Goal: Task Accomplishment & Management: Manage account settings

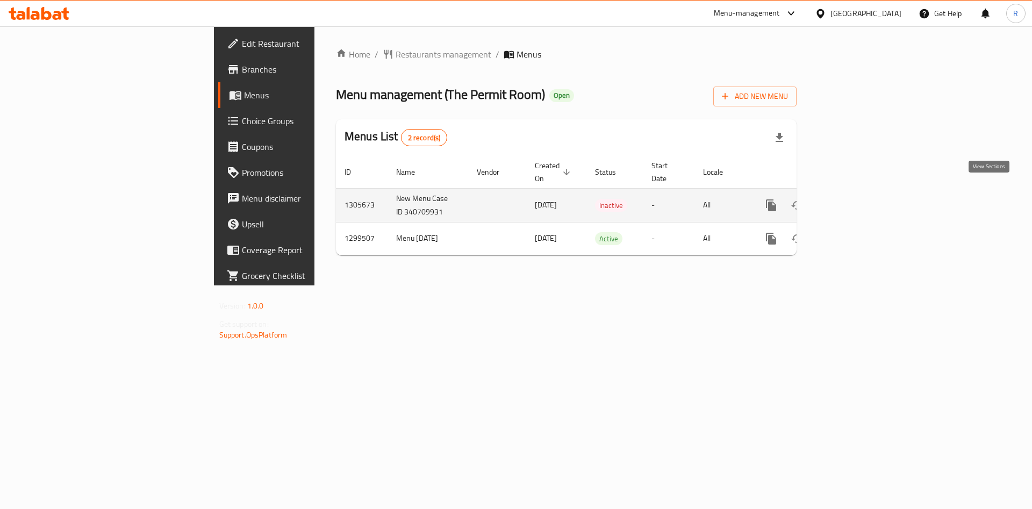
click at [855, 199] on icon "enhanced table" at bounding box center [848, 205] width 13 height 13
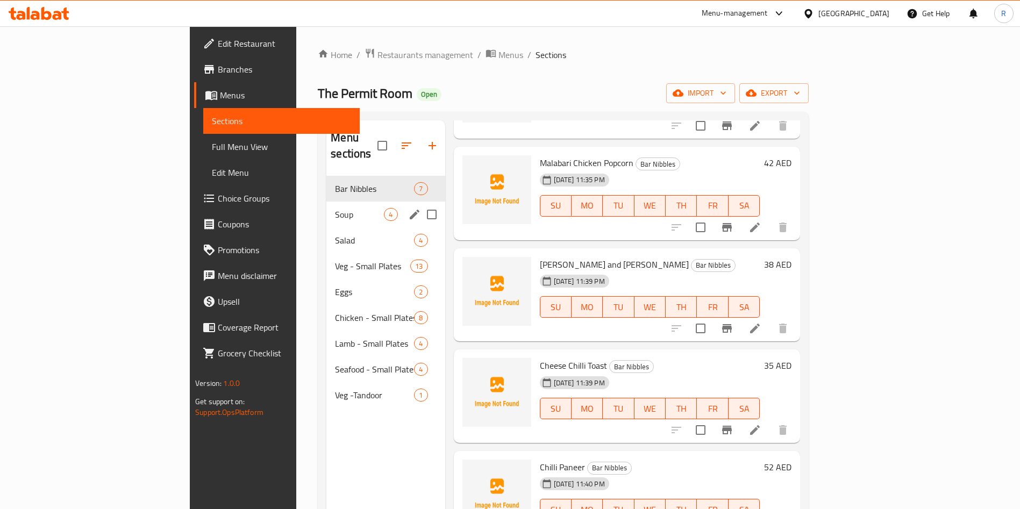
click at [335, 208] on span "Soup" at bounding box center [359, 214] width 49 height 13
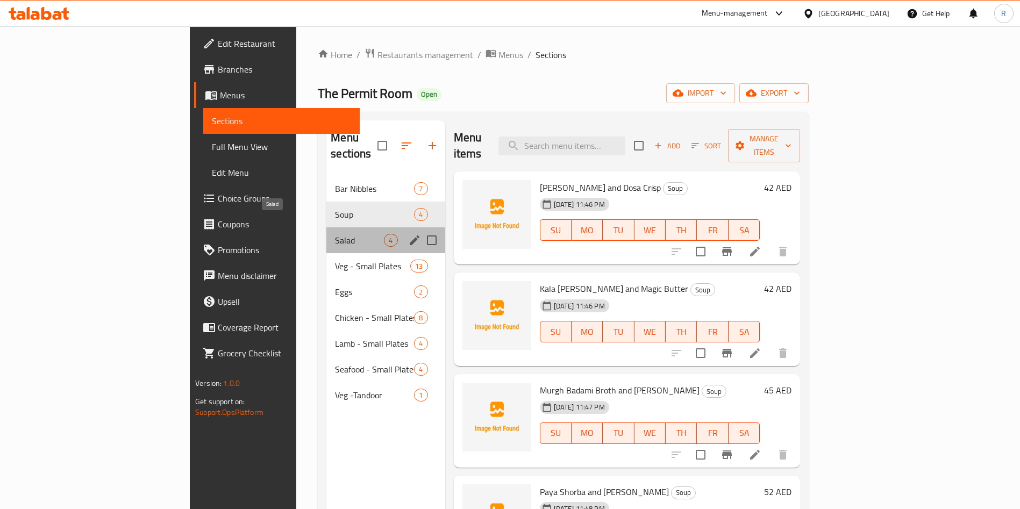
click at [335, 234] on span "Salad" at bounding box center [359, 240] width 49 height 13
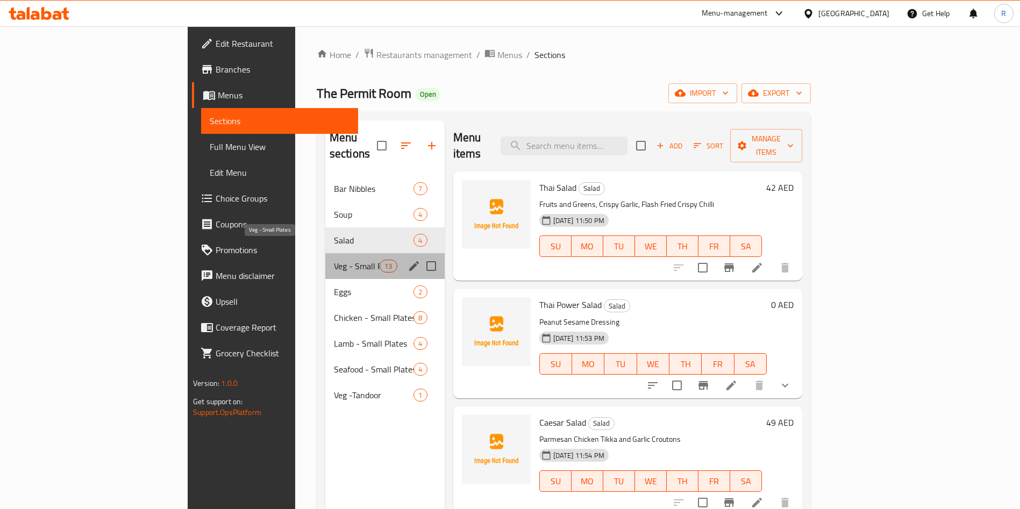
click at [334, 260] on span "Veg - Small Plates" at bounding box center [357, 266] width 46 height 13
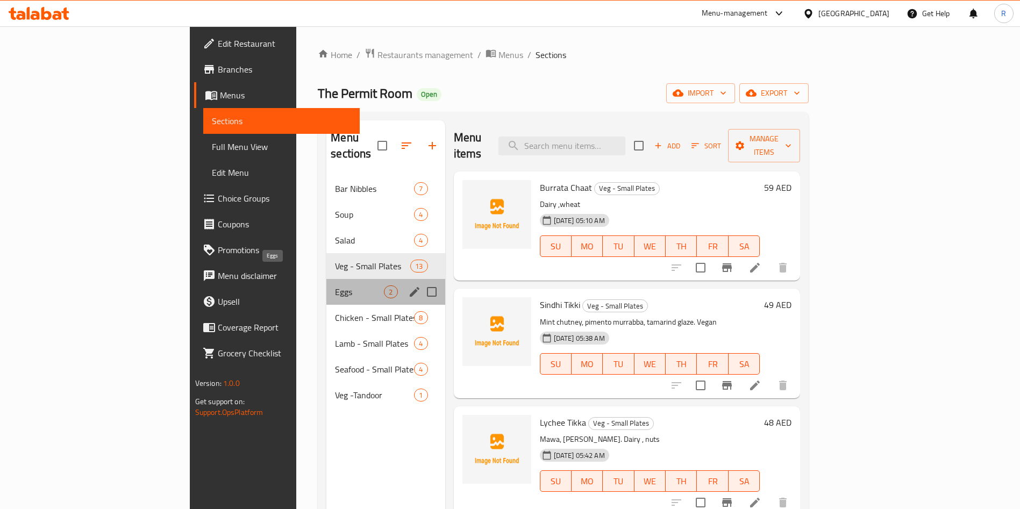
click at [335, 285] on span "Eggs" at bounding box center [359, 291] width 49 height 13
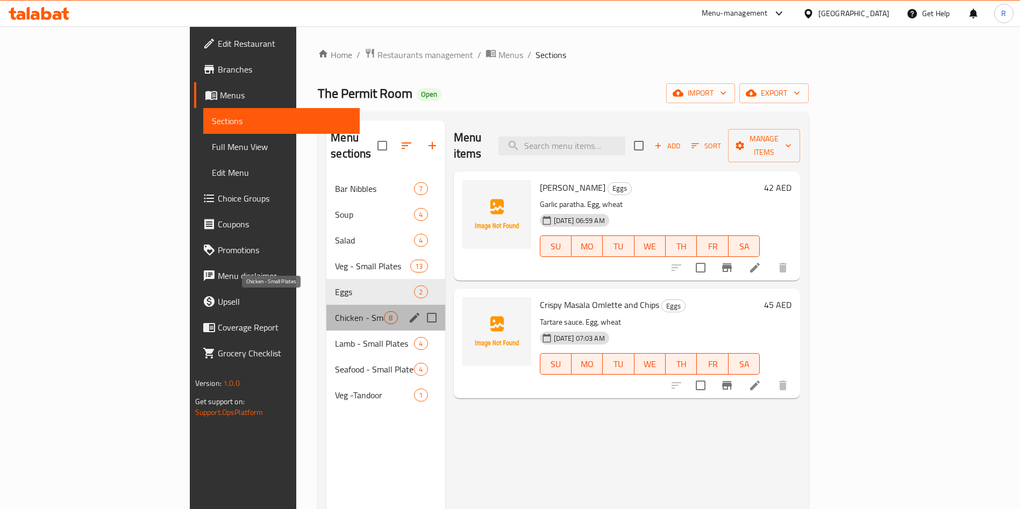
click at [335, 311] on span "Chicken - Small Plates" at bounding box center [359, 317] width 49 height 13
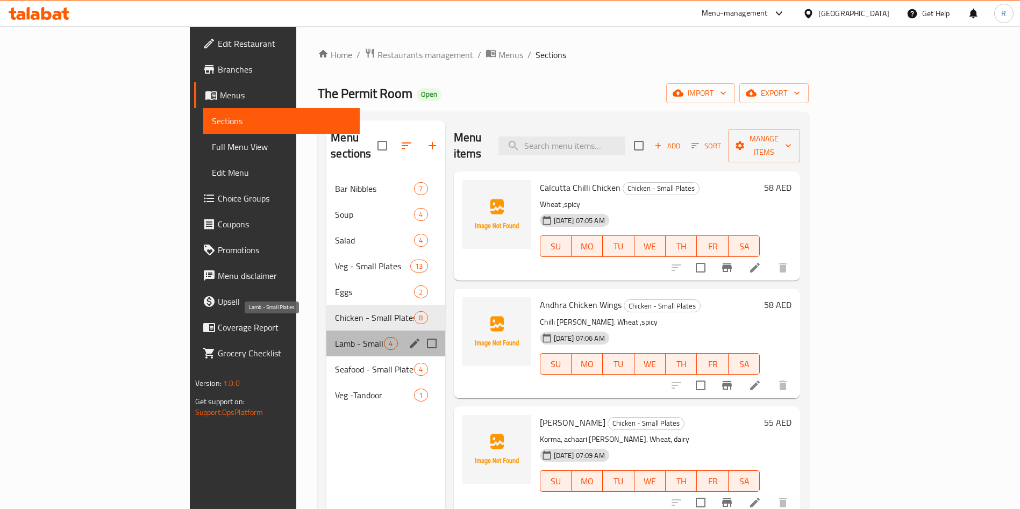
drag, startPoint x: 267, startPoint y: 333, endPoint x: 269, endPoint y: 339, distance: 6.6
click at [335, 337] on span "Lamb - Small Plates" at bounding box center [359, 343] width 49 height 13
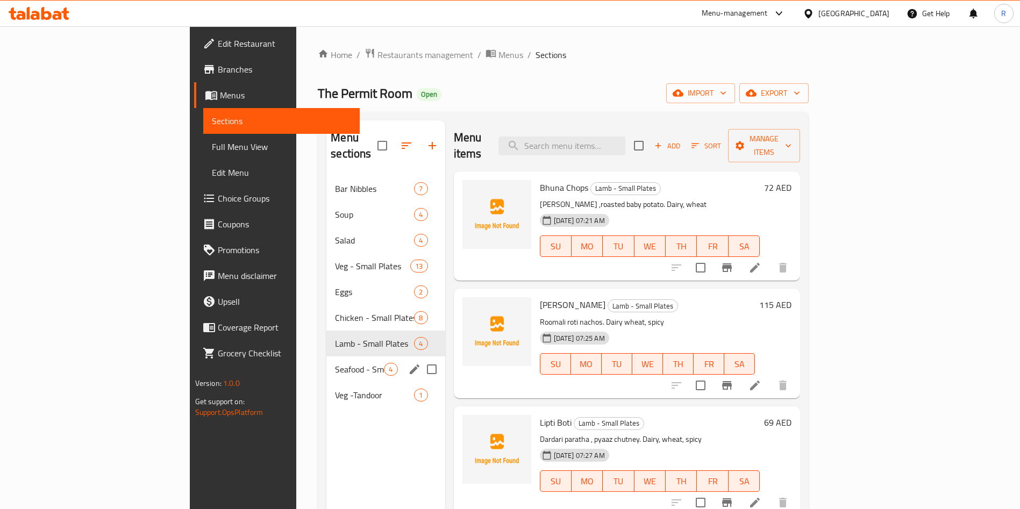
click at [326, 362] on div "Seafood - Small Plates 4" at bounding box center [385, 369] width 118 height 26
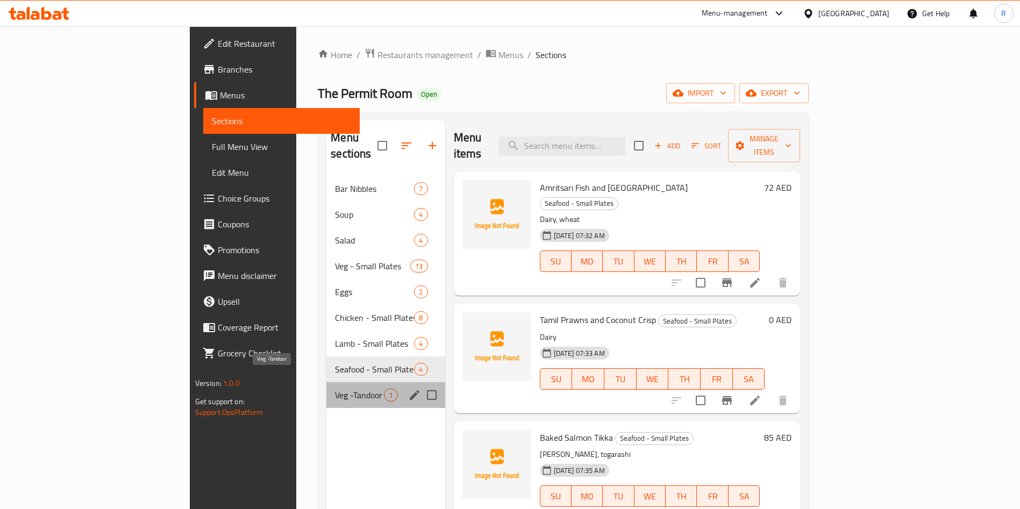
click at [335, 389] on span "Veg -Tandoor" at bounding box center [359, 395] width 49 height 13
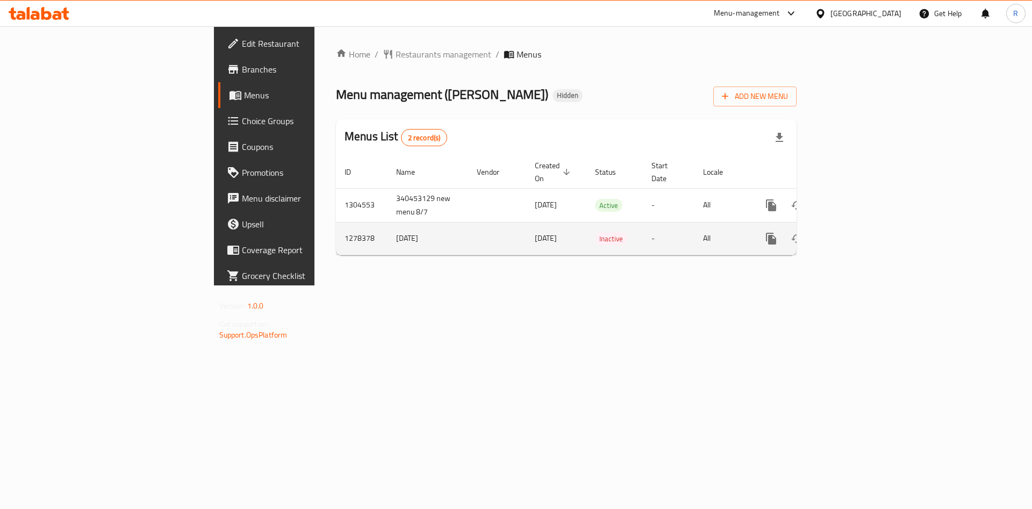
click at [855, 232] on icon "enhanced table" at bounding box center [848, 238] width 13 height 13
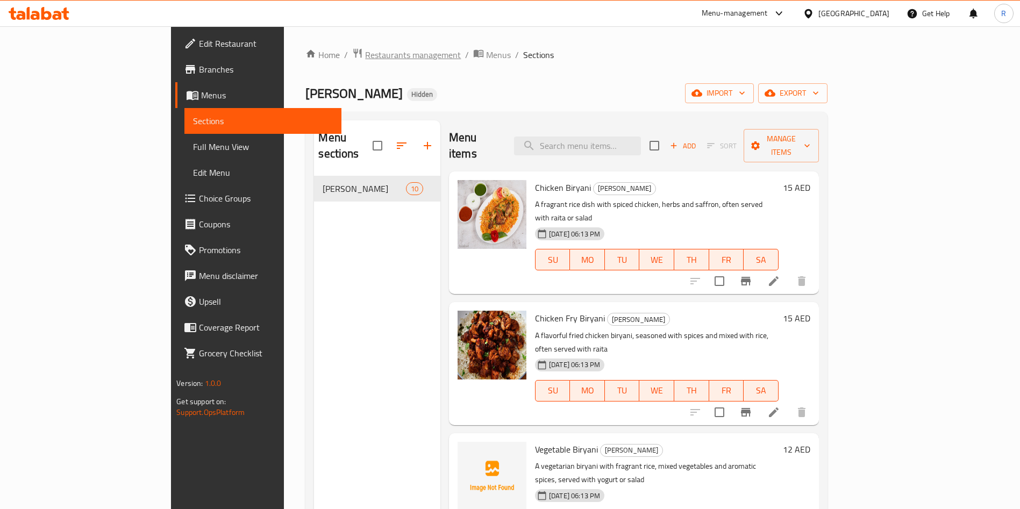
click at [365, 58] on span "Restaurants management" at bounding box center [413, 54] width 96 height 13
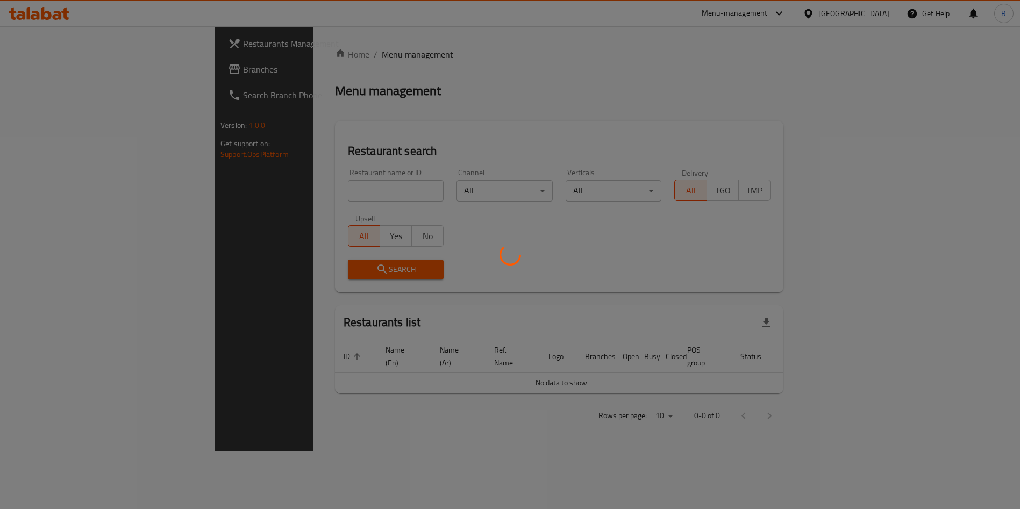
click at [311, 190] on div at bounding box center [510, 254] width 1020 height 509
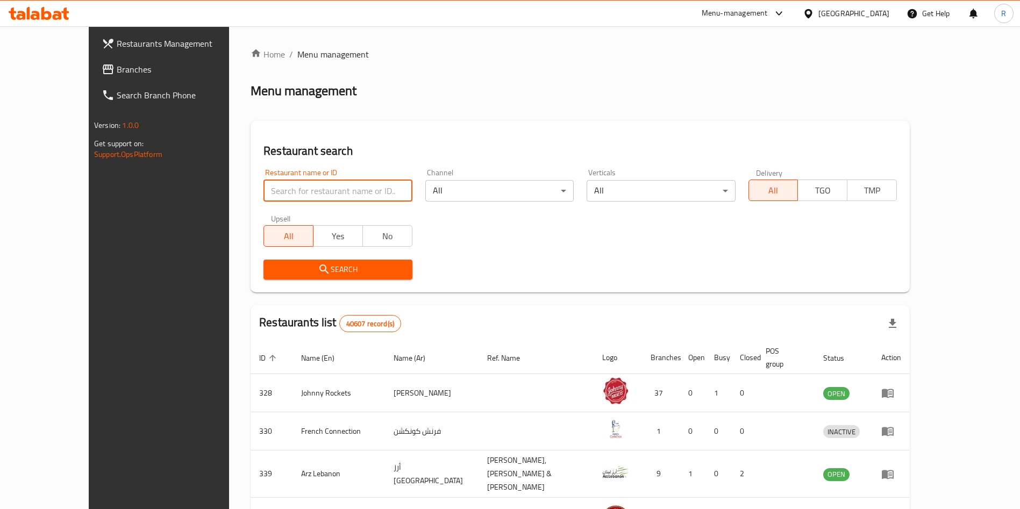
click at [316, 188] on input "search" at bounding box center [337, 191] width 148 height 22
type input "grill park"
click button "Search" at bounding box center [337, 270] width 148 height 20
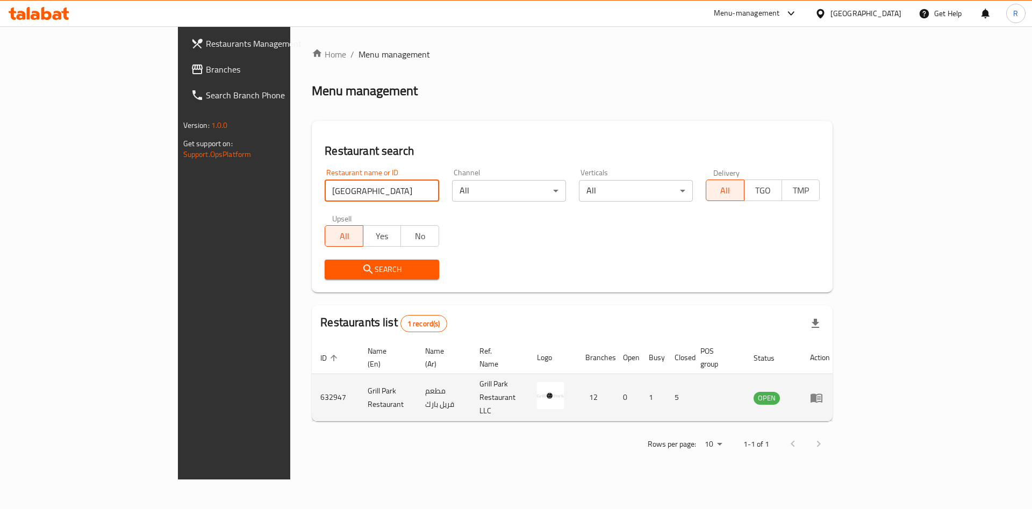
click at [823, 394] on icon "enhanced table" at bounding box center [817, 398] width 12 height 9
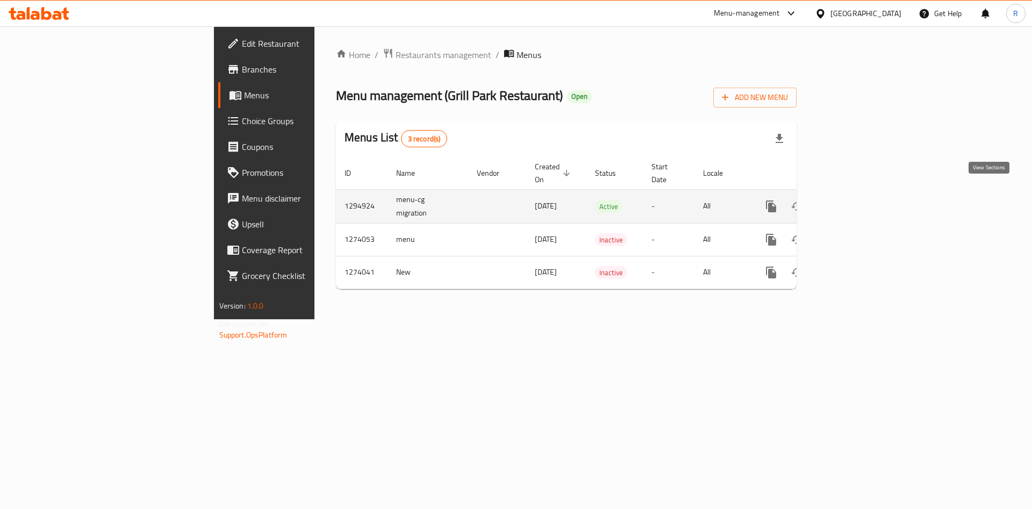
click at [855, 200] on icon "enhanced table" at bounding box center [848, 206] width 13 height 13
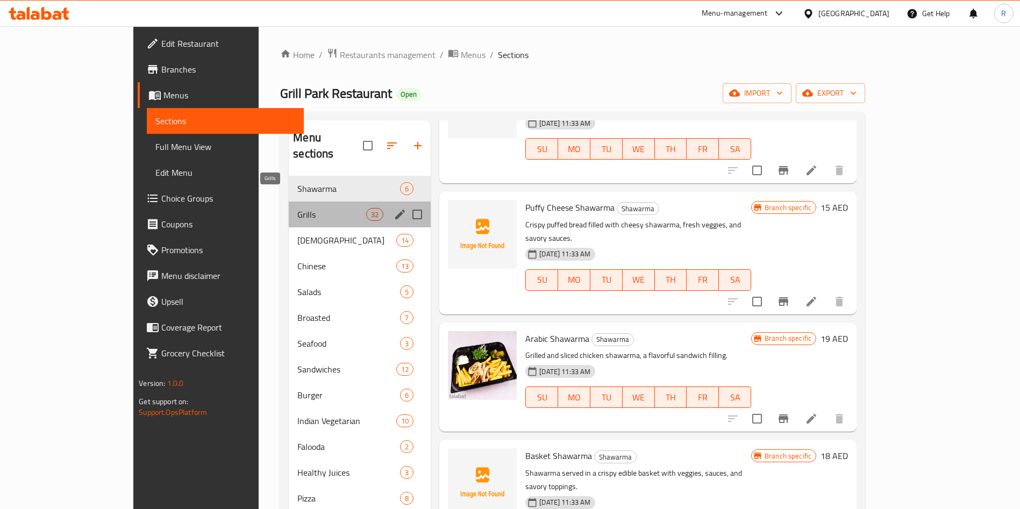
click at [297, 208] on span "Grills" at bounding box center [331, 214] width 69 height 13
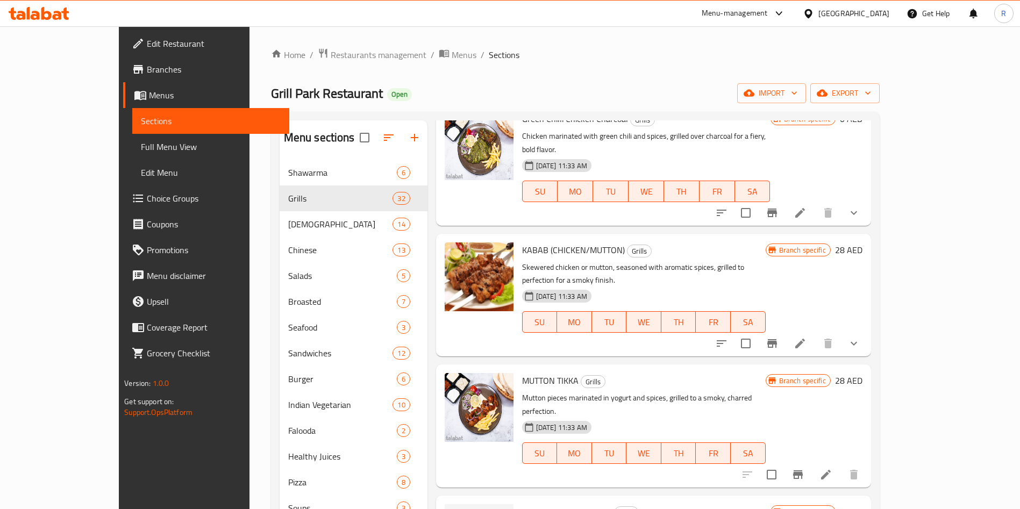
scroll to position [1451, 0]
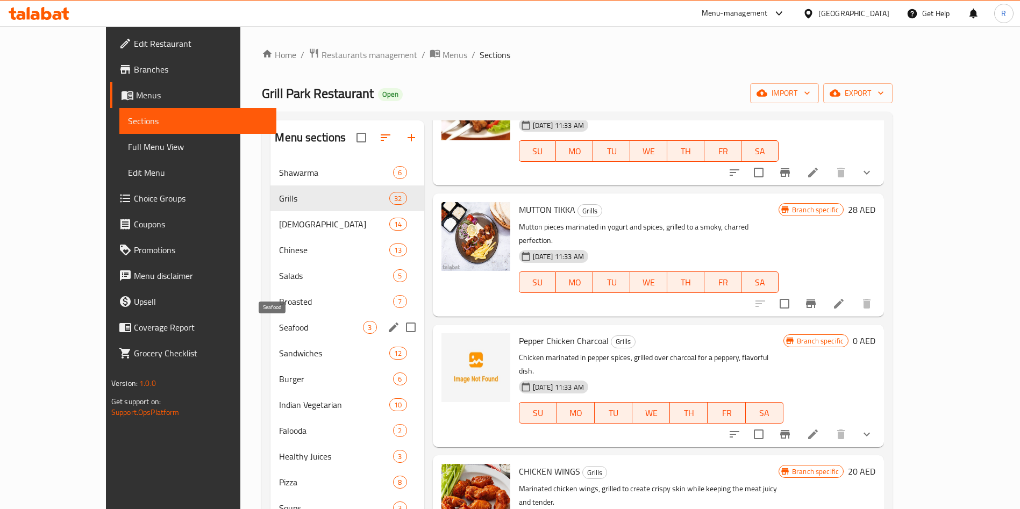
click at [279, 326] on span "Seafood" at bounding box center [321, 327] width 84 height 13
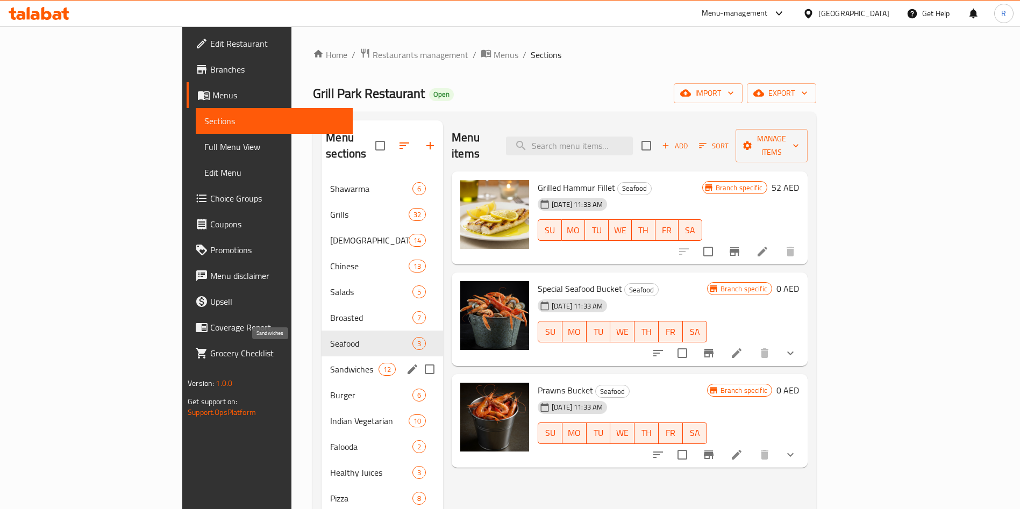
click at [330, 363] on span "Sandwiches" at bounding box center [354, 369] width 48 height 13
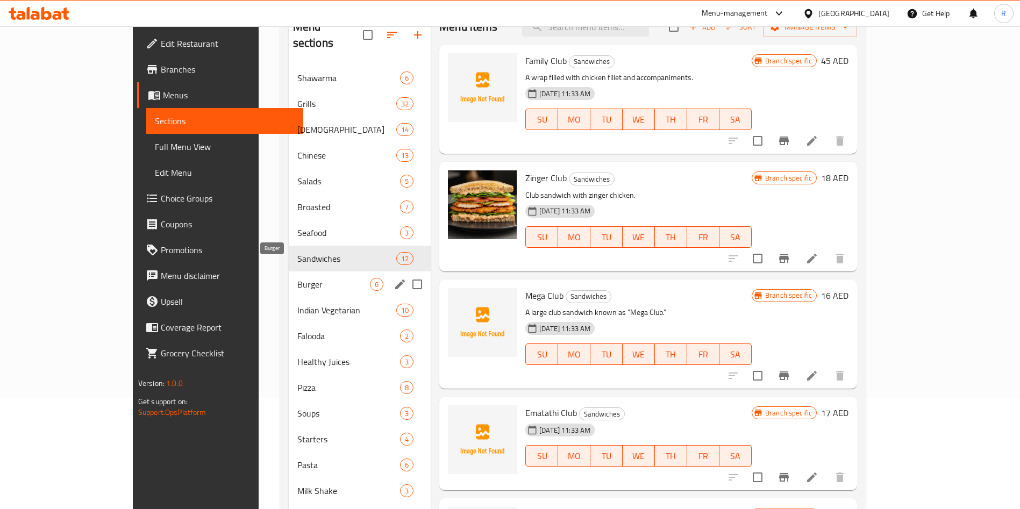
scroll to position [161, 0]
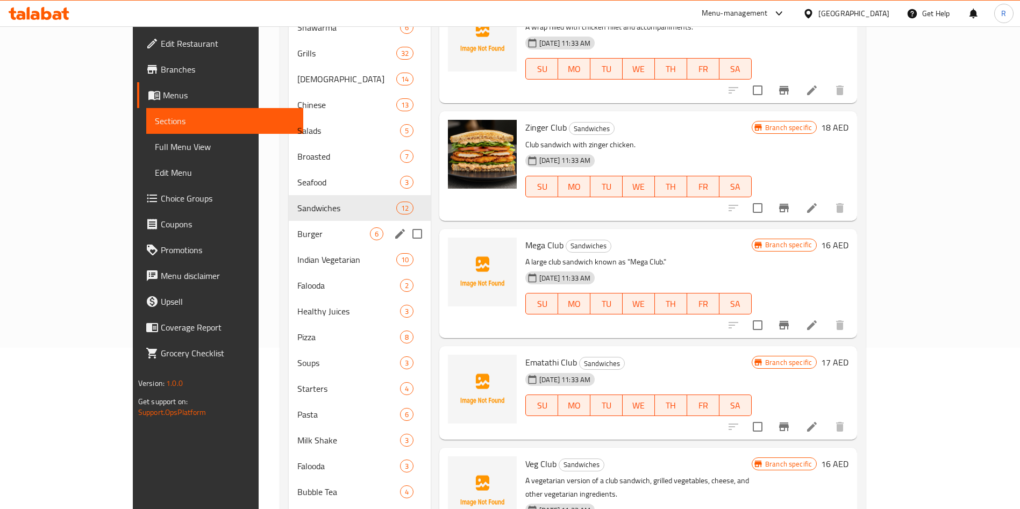
click at [289, 226] on div "Burger 6" at bounding box center [360, 234] width 142 height 26
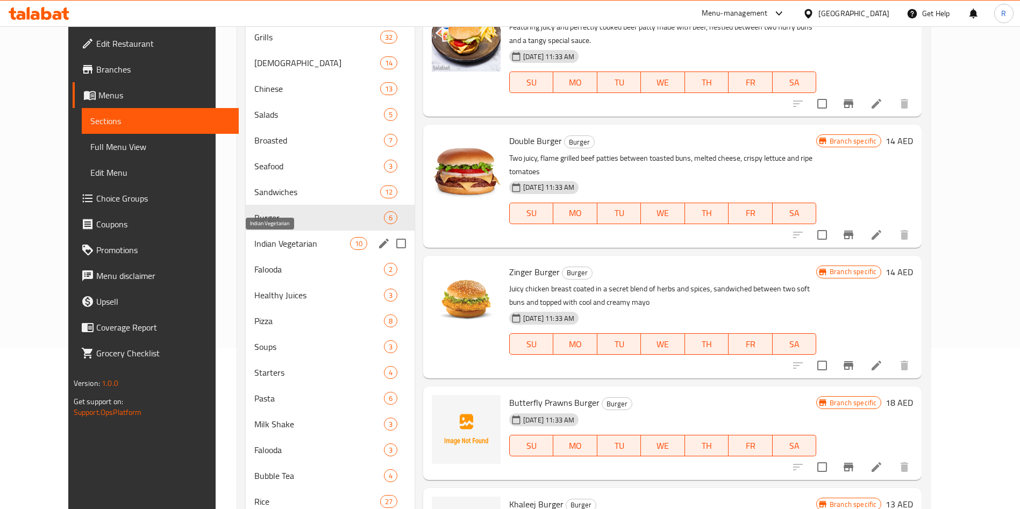
click at [282, 246] on span "Indian Vegetarian" at bounding box center [302, 243] width 96 height 13
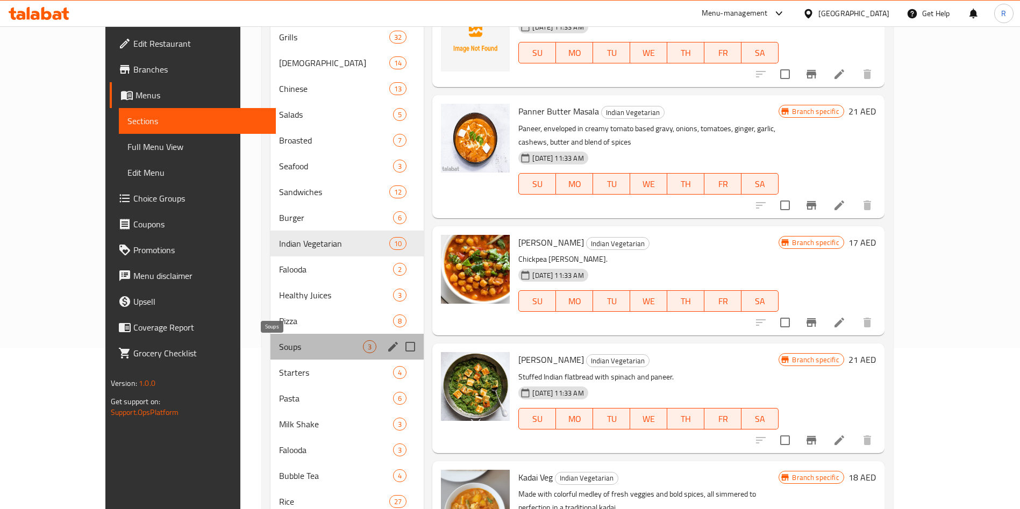
click at [294, 341] on span "Soups" at bounding box center [321, 346] width 84 height 13
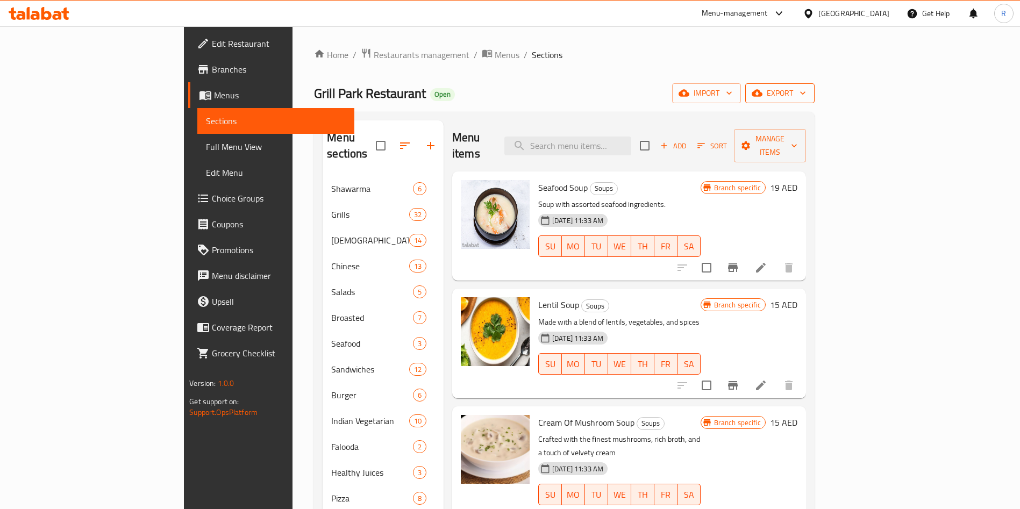
click at [806, 89] on span "export" at bounding box center [780, 93] width 52 height 13
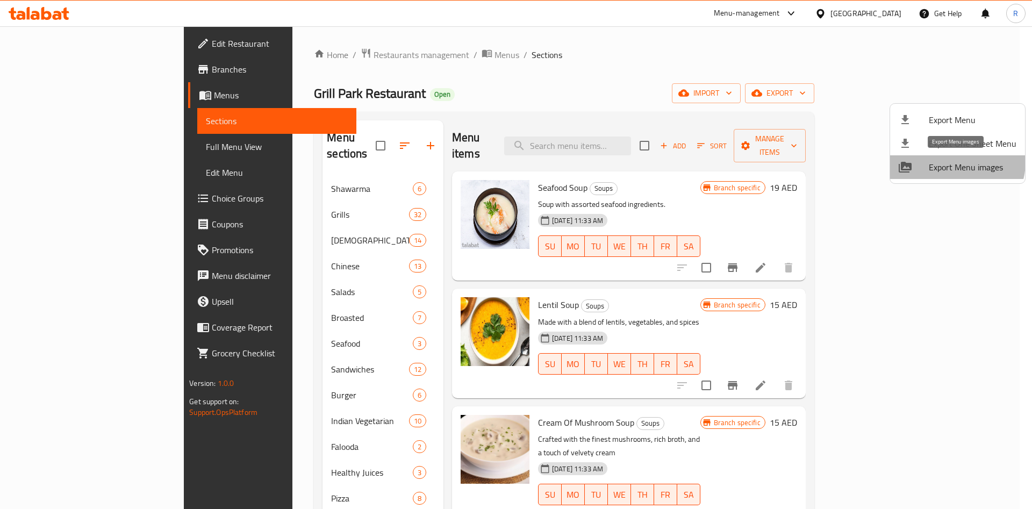
click at [953, 162] on span "Export Menu images" at bounding box center [973, 167] width 88 height 13
